Goal: Task Accomplishment & Management: Manage account settings

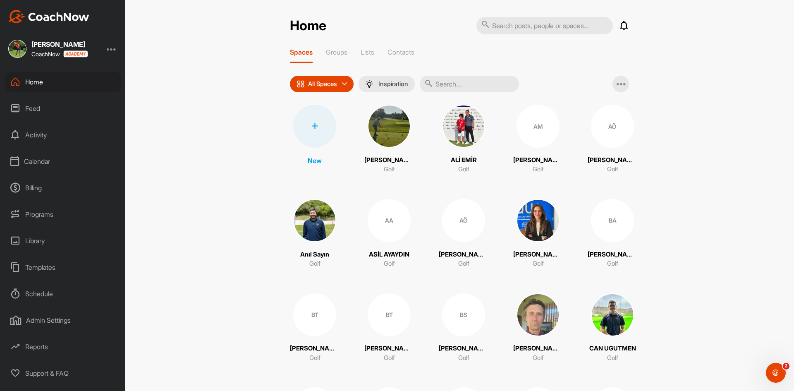
click at [41, 160] on div "Calendar" at bounding box center [63, 161] width 117 height 21
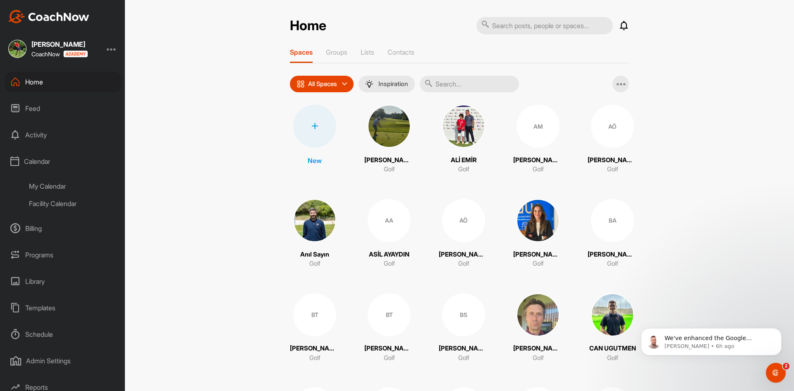
click at [48, 187] on div "My Calendar" at bounding box center [72, 185] width 98 height 17
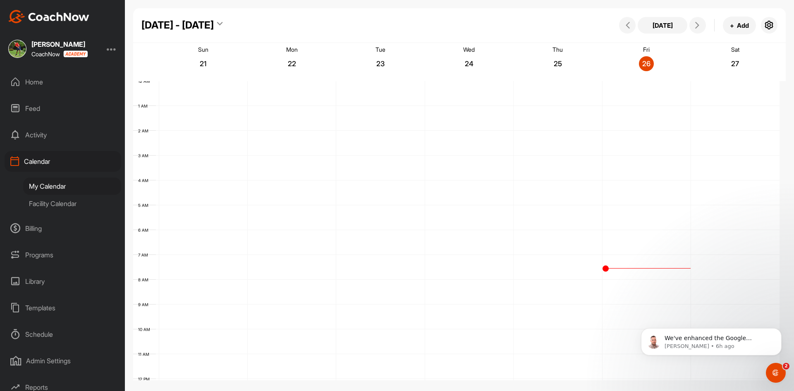
scroll to position [143, 0]
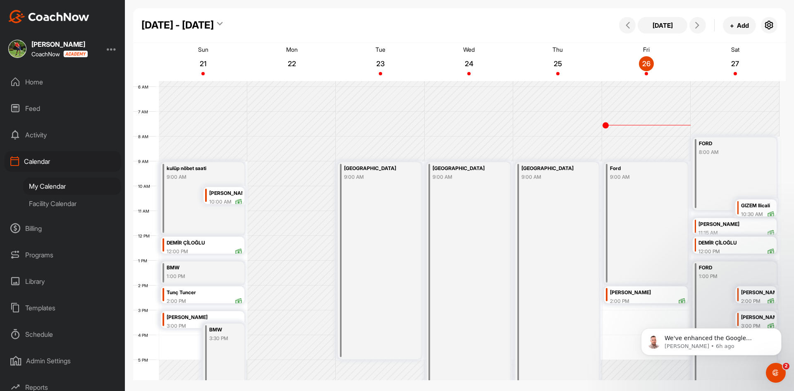
click at [725, 243] on div "DEMİR ÇİLOĞLU" at bounding box center [736, 243] width 76 height 10
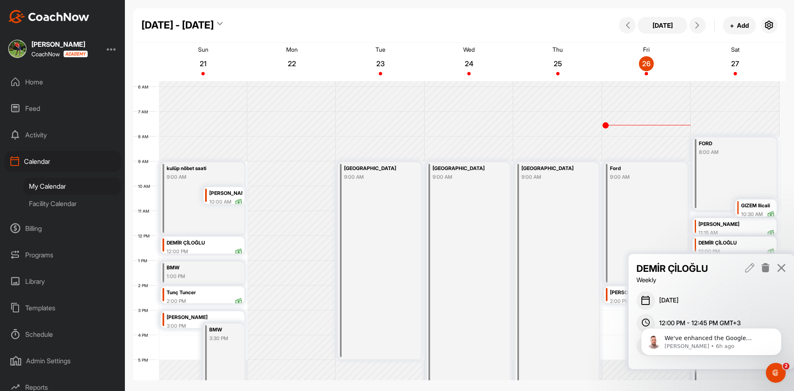
click at [768, 266] on icon at bounding box center [766, 267] width 10 height 9
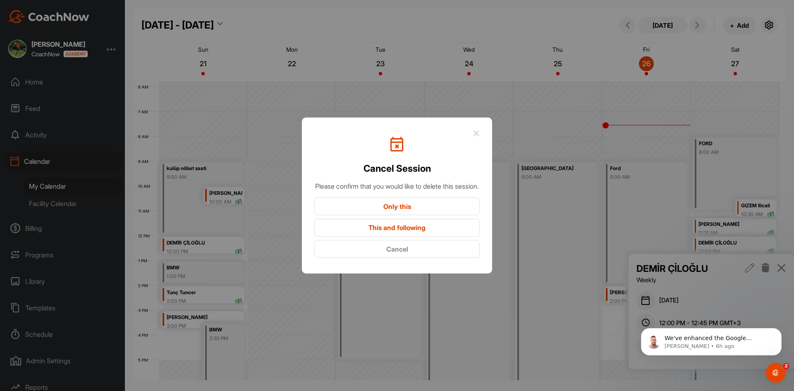
click at [411, 208] on button "Only this" at bounding box center [396, 206] width 165 height 18
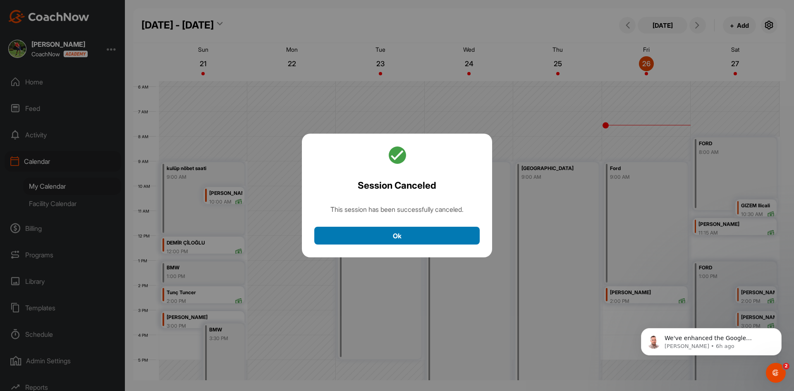
click at [413, 231] on button "Ok" at bounding box center [396, 236] width 165 height 18
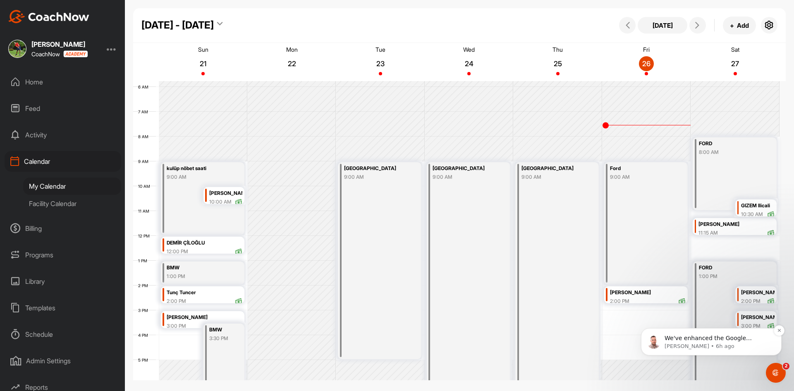
click at [777, 348] on div "We've enhanced the Google Calendar integration for a more seamless experience. …" at bounding box center [711, 341] width 141 height 27
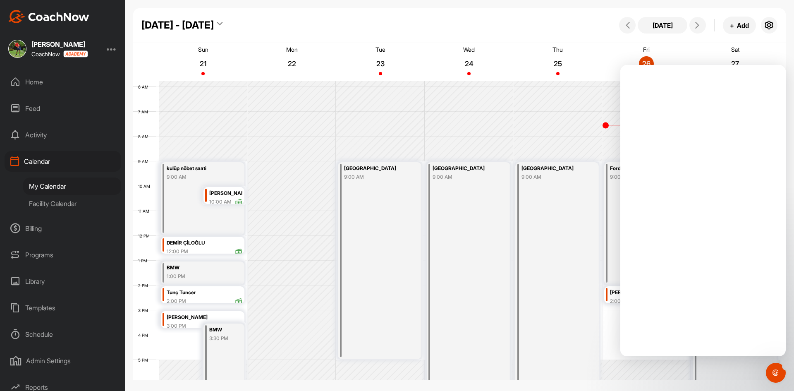
scroll to position [0, 0]
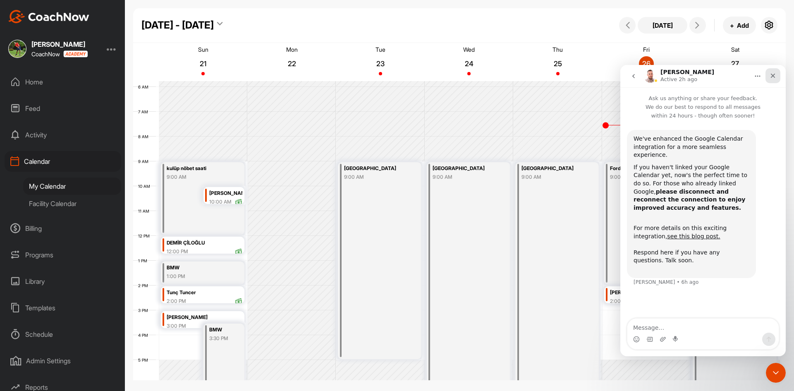
click at [776, 76] on div "Close" at bounding box center [772, 75] width 15 height 15
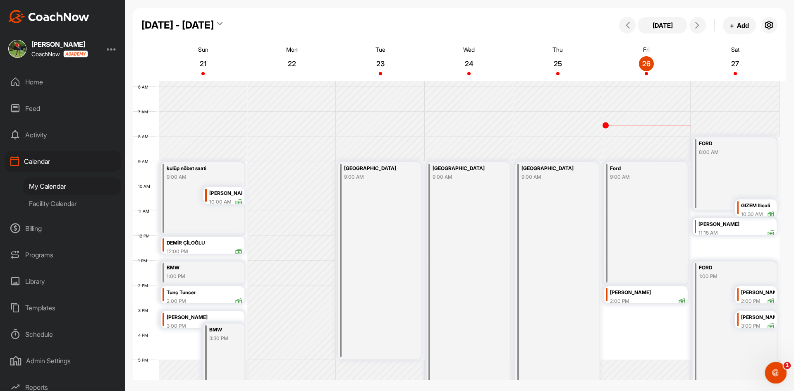
click at [783, 371] on div "Open Intercom Messenger" at bounding box center [774, 371] width 27 height 27
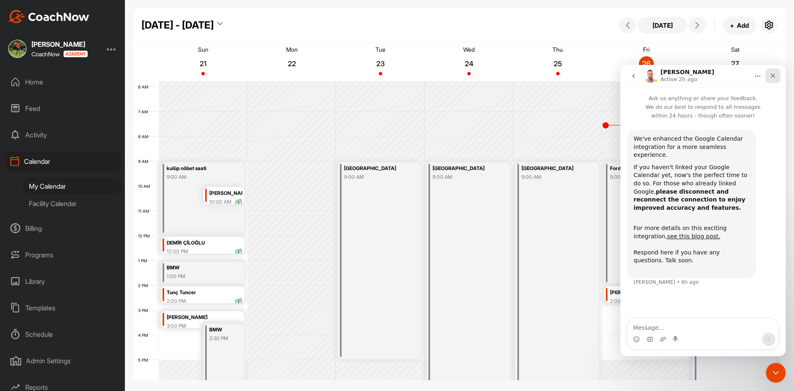
click at [772, 74] on icon "Close" at bounding box center [772, 75] width 7 height 7
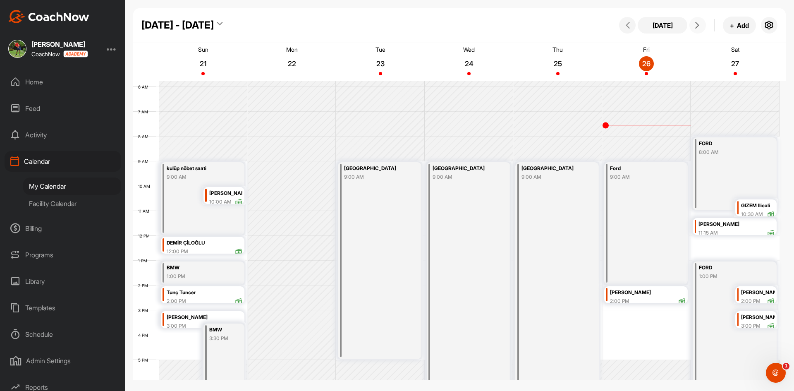
click at [698, 24] on icon at bounding box center [697, 25] width 7 height 7
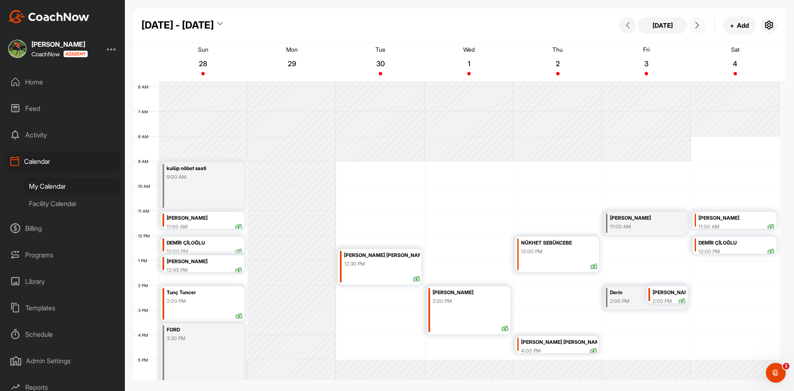
click at [649, 229] on div "11:00 AM" at bounding box center [642, 226] width 64 height 7
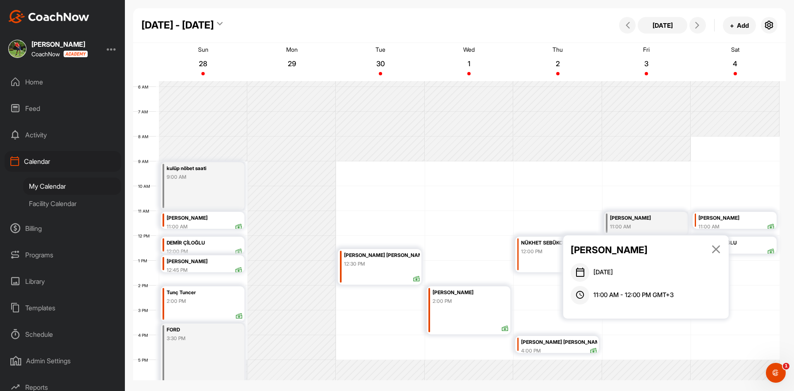
click at [712, 247] on icon at bounding box center [716, 248] width 10 height 9
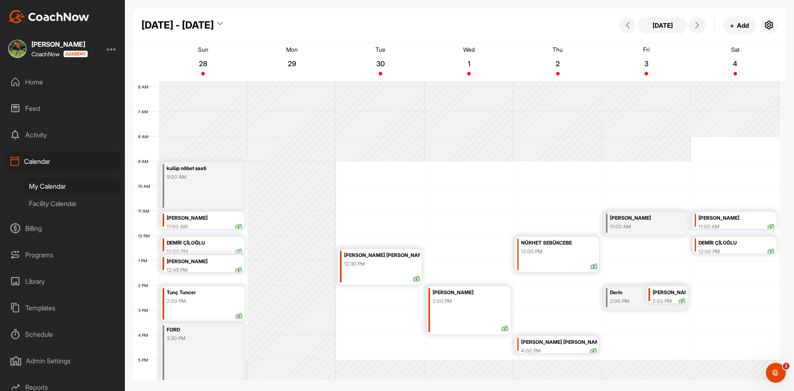
click at [188, 243] on div "DEMİR ÇİLOĞLU" at bounding box center [205, 243] width 76 height 10
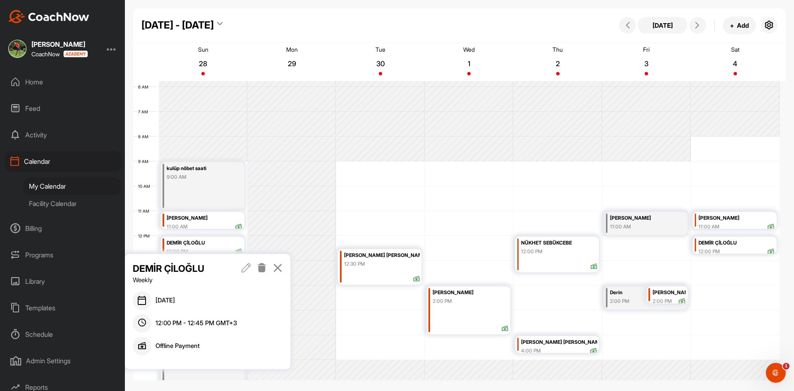
click at [261, 267] on icon at bounding box center [262, 267] width 10 height 9
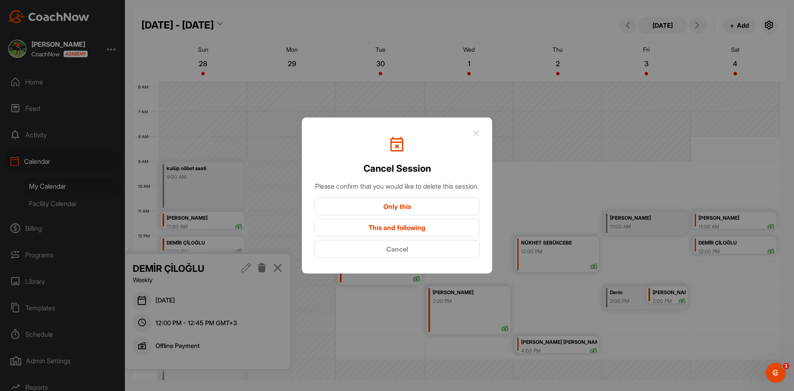
click at [402, 211] on button "Only this" at bounding box center [396, 206] width 165 height 18
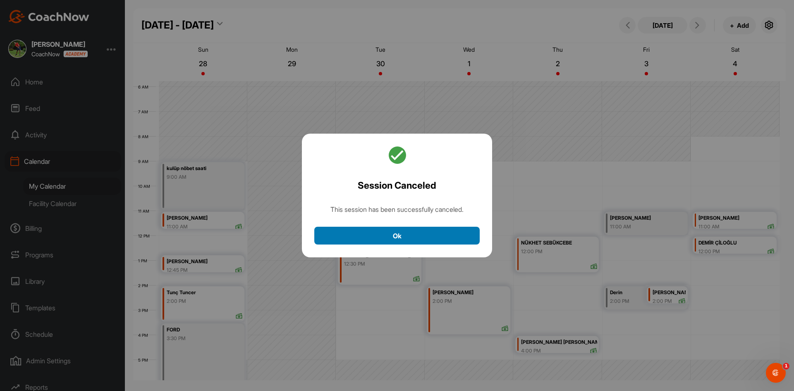
click at [398, 235] on button "Ok" at bounding box center [396, 236] width 165 height 18
